Goal: Task Accomplishment & Management: Use online tool/utility

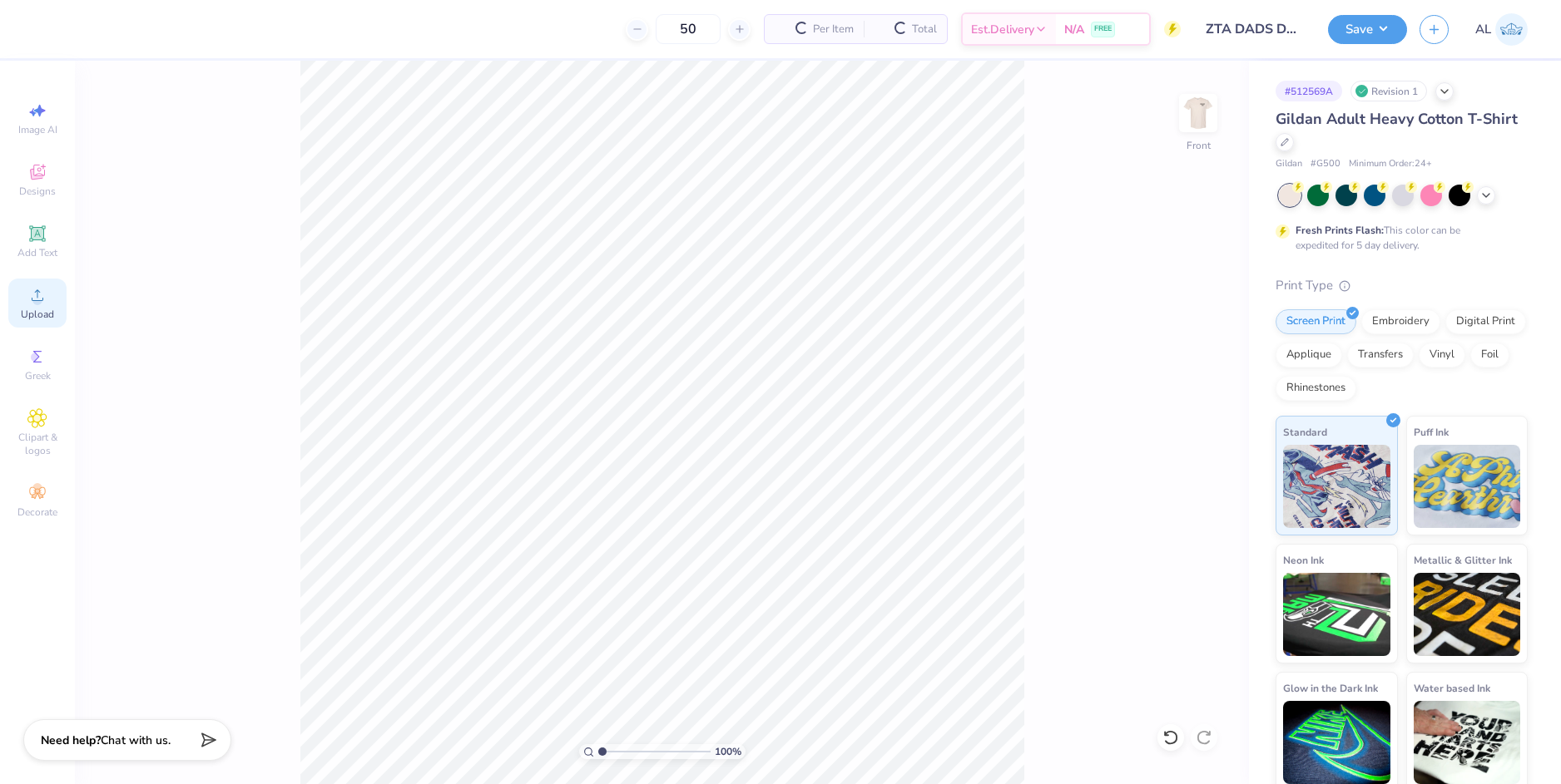
click at [36, 307] on div "Upload" at bounding box center [37, 303] width 58 height 49
click at [40, 294] on icon at bounding box center [37, 295] width 20 height 20
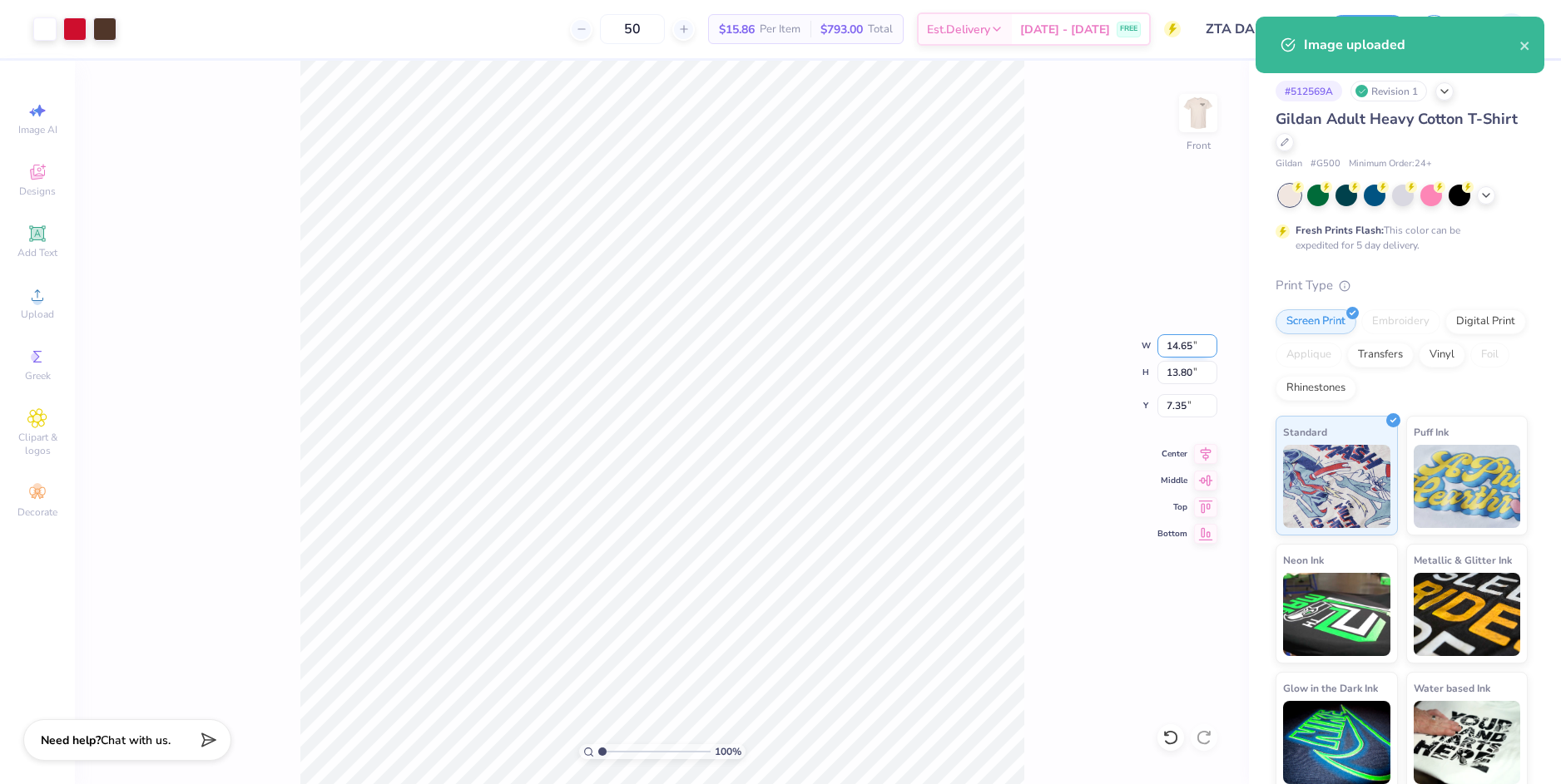
click at [1169, 350] on input "14.65" at bounding box center [1187, 346] width 60 height 23
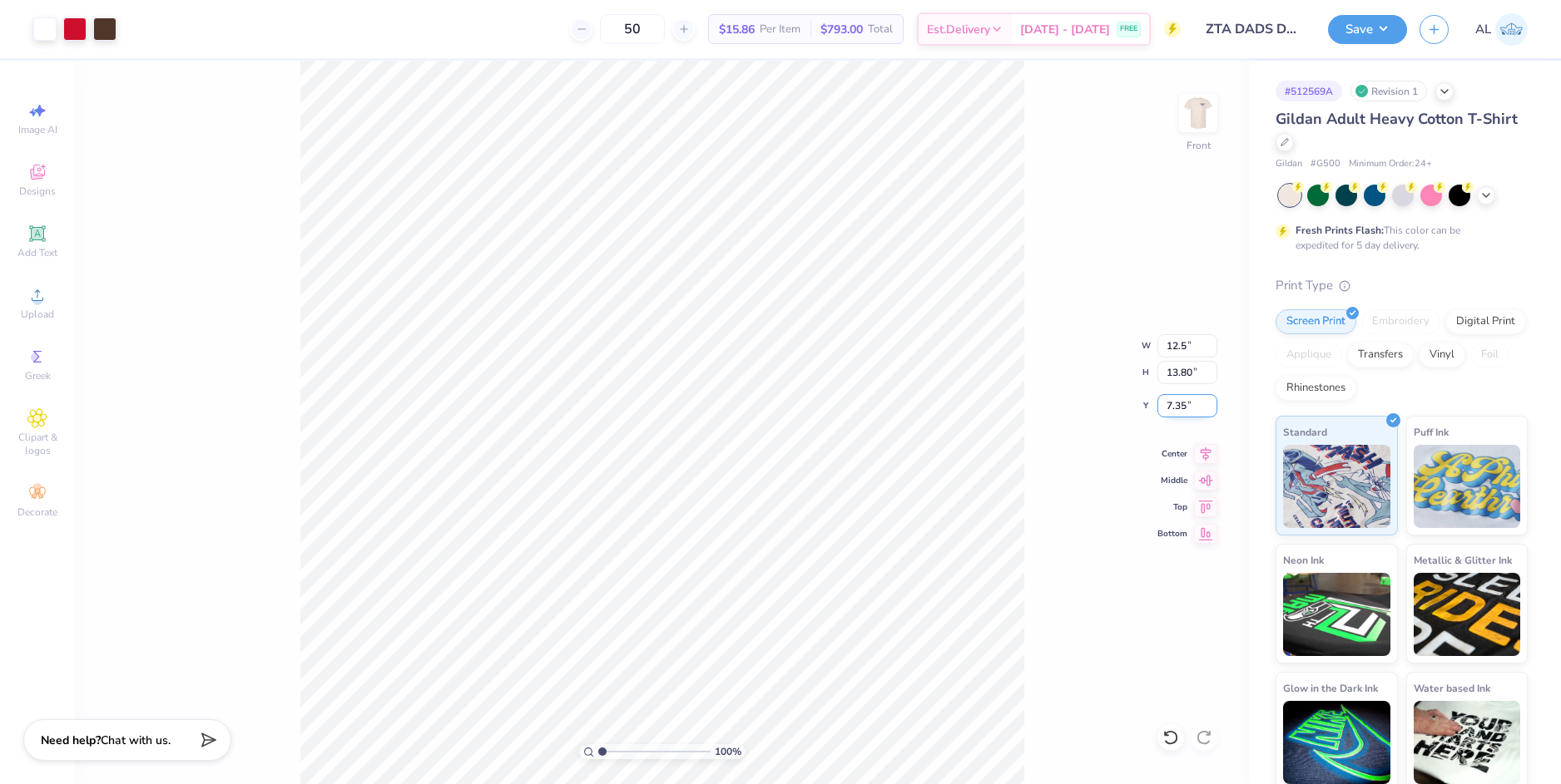
click at [1168, 411] on input "7.35" at bounding box center [1187, 405] width 60 height 23
click at [1168, 408] on input "7.35" at bounding box center [1187, 405] width 60 height 23
type input "12.50"
type input "11.77"
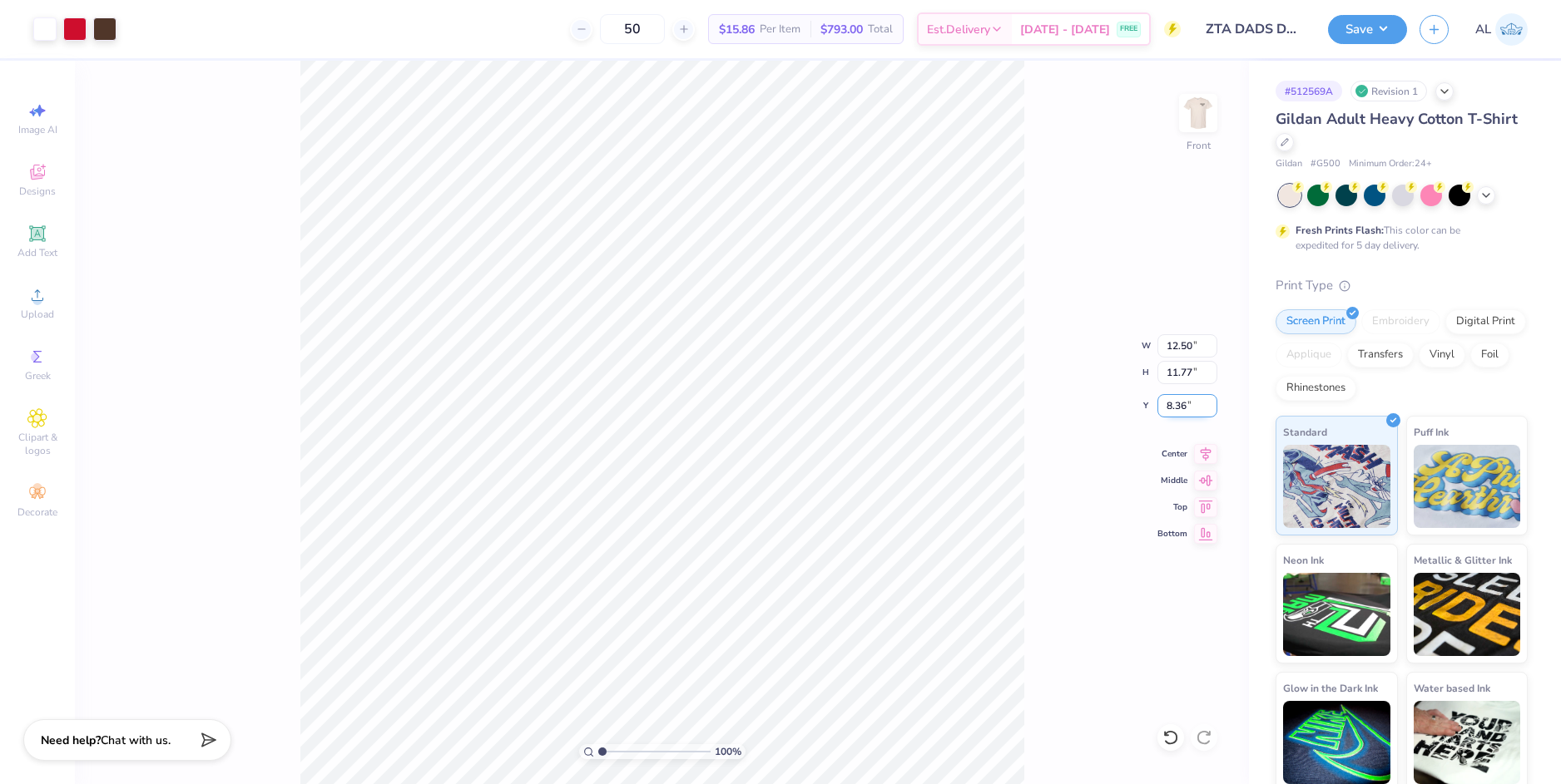
click at [1171, 408] on input "8.36" at bounding box center [1187, 405] width 60 height 23
click at [1178, 375] on input "11.77" at bounding box center [1187, 373] width 60 height 23
type input "3.00"
click at [1204, 119] on img at bounding box center [1197, 112] width 66 height 66
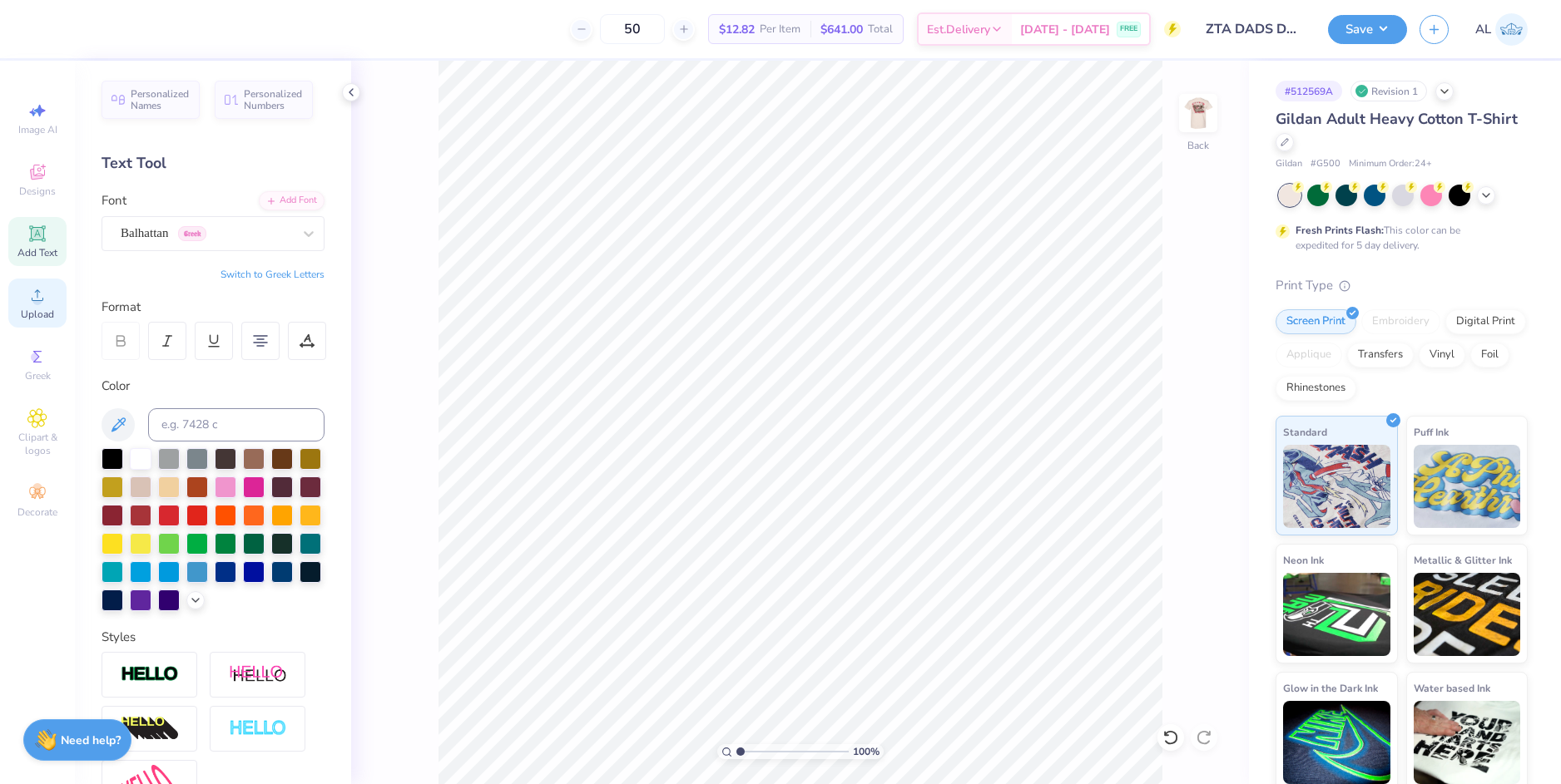
click at [47, 313] on span "Upload" at bounding box center [37, 314] width 34 height 13
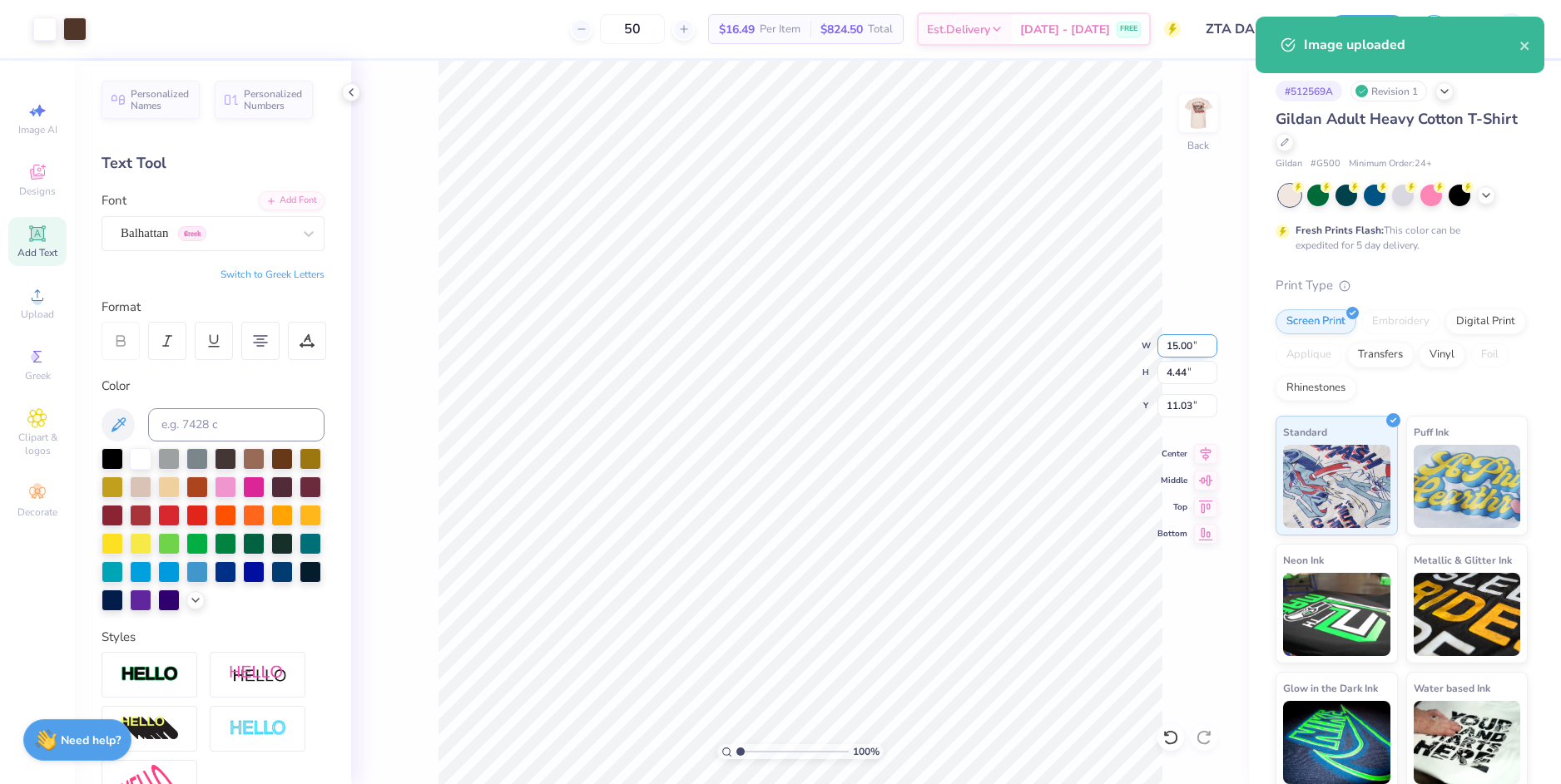
click at [1163, 351] on input "15.00" at bounding box center [1187, 346] width 60 height 23
click at [1170, 403] on input "11.03" at bounding box center [1187, 405] width 60 height 23
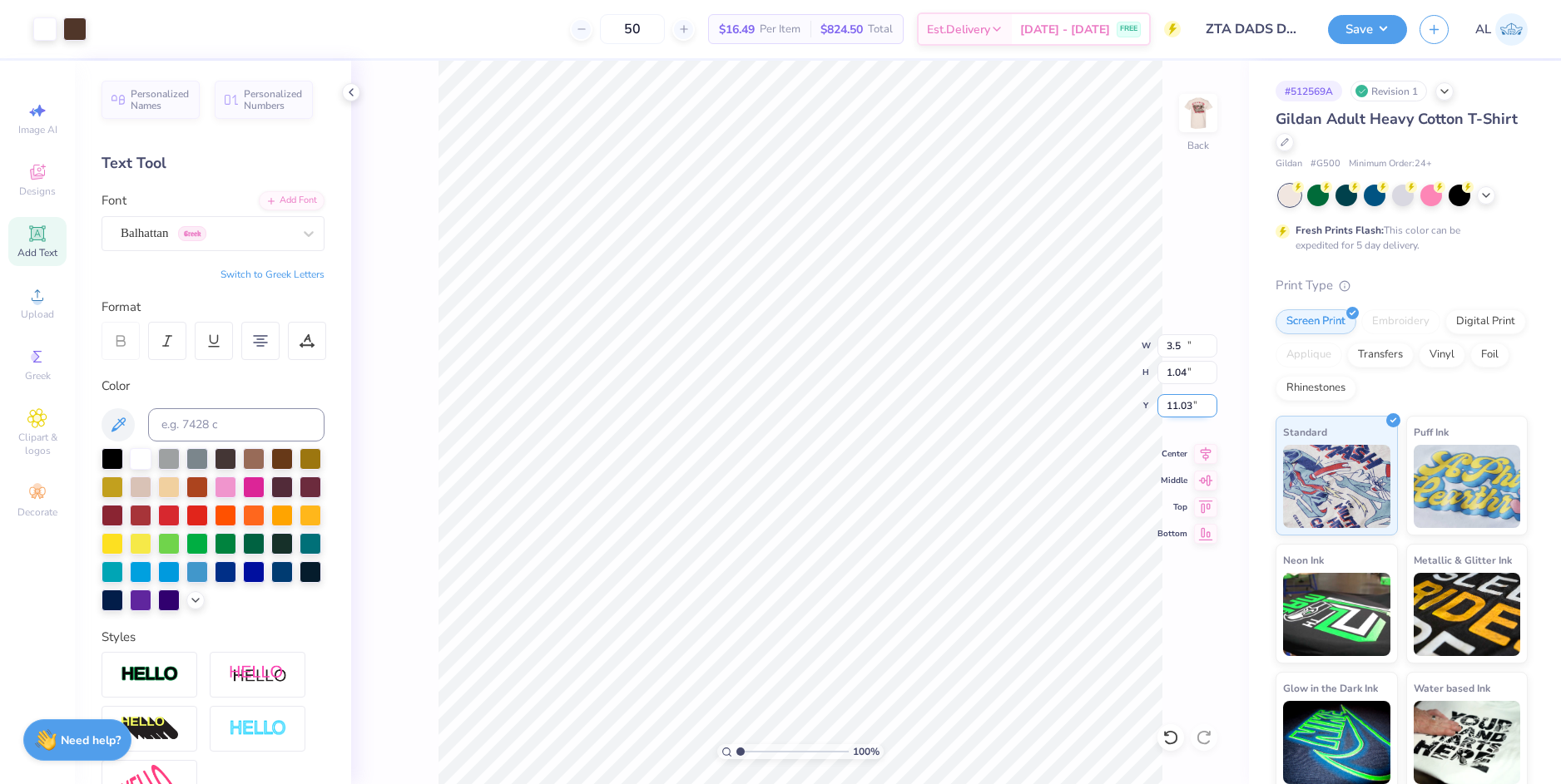
type input "3.50"
type input "1.04"
click at [1170, 403] on input "12.73" at bounding box center [1187, 405] width 60 height 23
click at [1178, 375] on input "1.04" at bounding box center [1187, 373] width 60 height 23
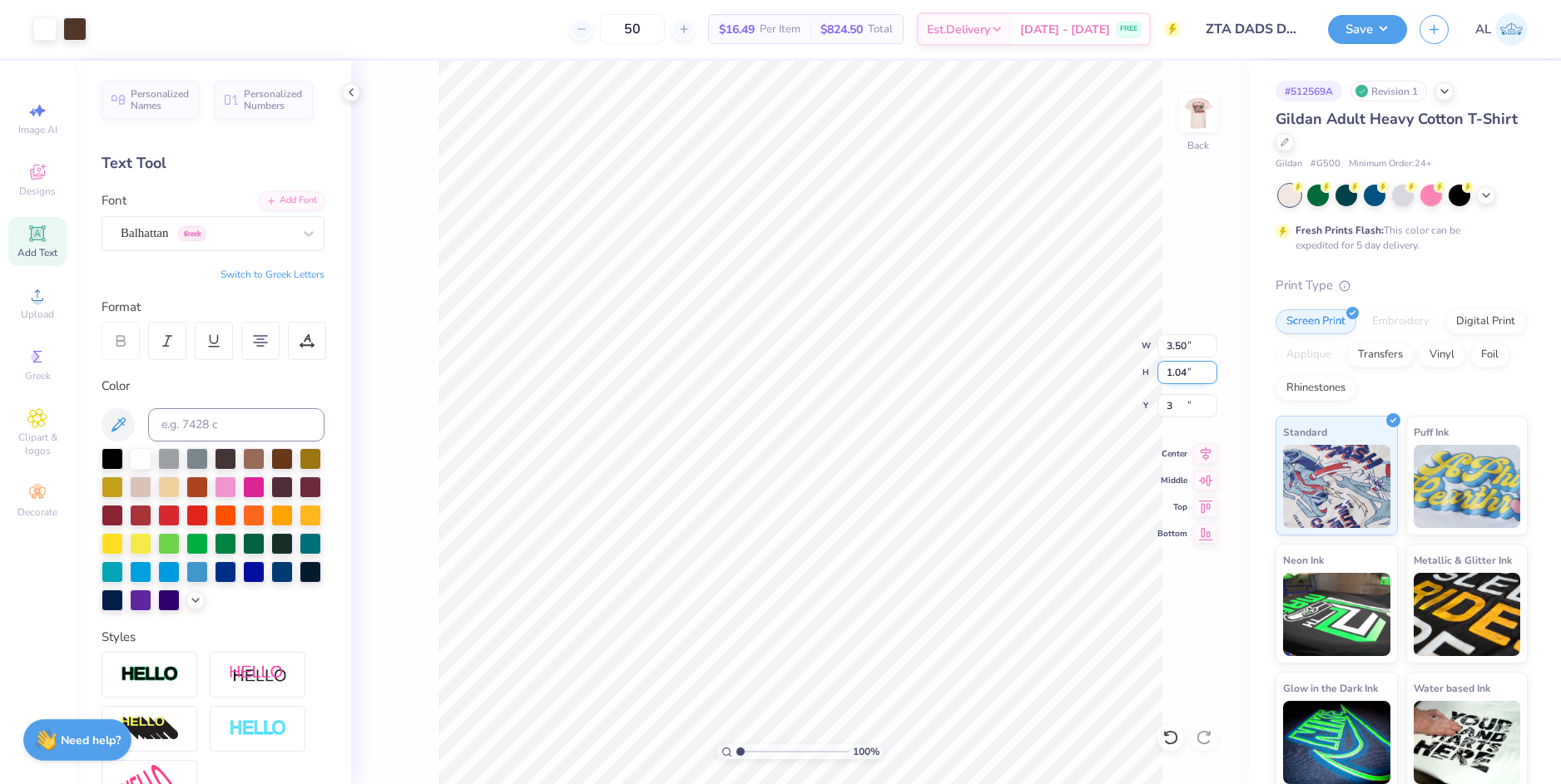
type input "3.00"
click at [1197, 113] on img at bounding box center [1197, 112] width 66 height 66
click at [1198, 120] on img at bounding box center [1197, 112] width 66 height 66
click at [1198, 107] on img at bounding box center [1197, 112] width 66 height 66
click at [1379, 35] on button "Save" at bounding box center [1367, 27] width 79 height 29
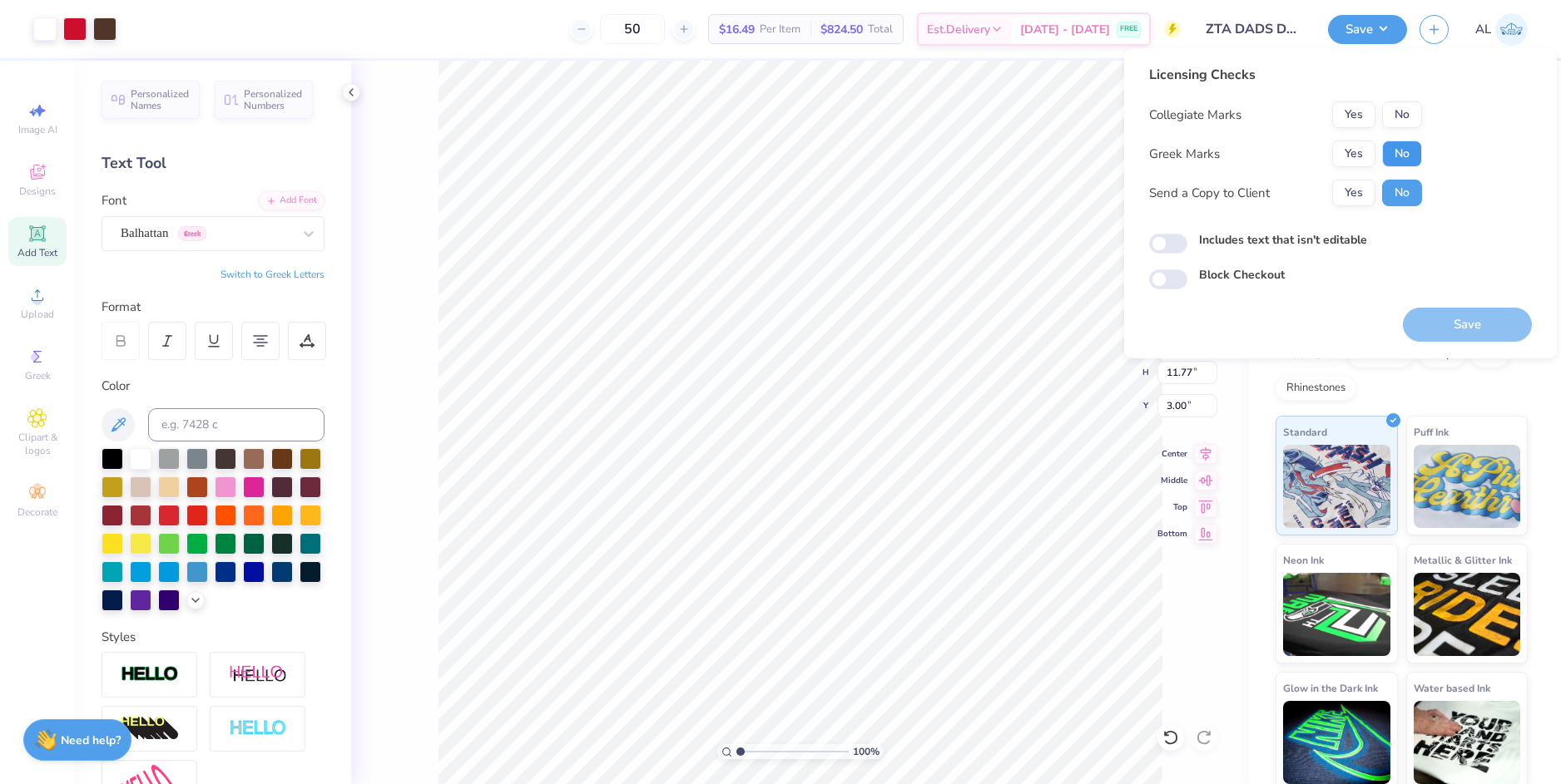
click at [1394, 147] on button "No" at bounding box center [1402, 154] width 40 height 27
click at [1400, 119] on button "No" at bounding box center [1402, 115] width 40 height 27
click at [1358, 119] on button "Yes" at bounding box center [1353, 115] width 43 height 27
click at [1362, 193] on button "Yes" at bounding box center [1353, 193] width 43 height 27
click at [1449, 324] on button "Save" at bounding box center [1467, 325] width 129 height 35
